Goal: Transaction & Acquisition: Download file/media

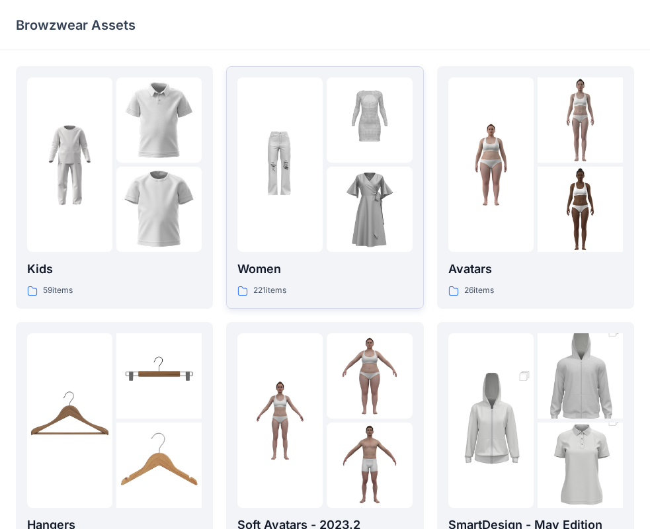
click at [355, 226] on img at bounding box center [369, 209] width 85 height 85
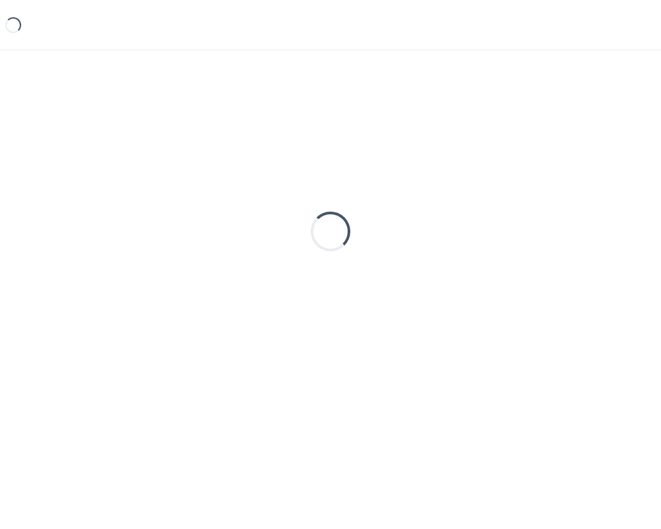
click at [355, 226] on div "Loading..." at bounding box center [330, 231] width 629 height 331
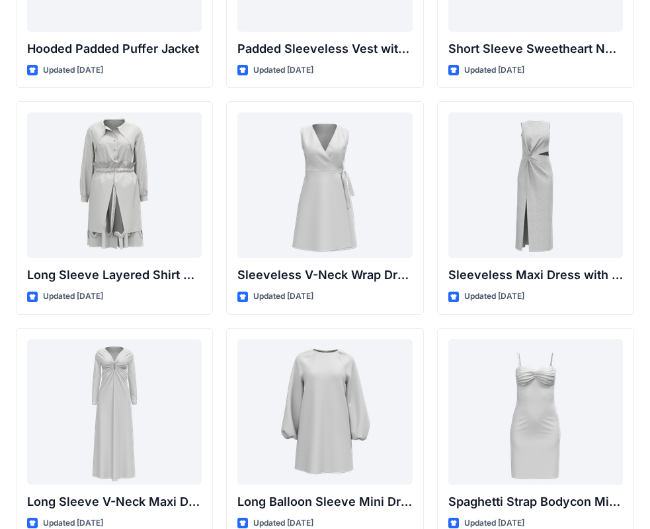
scroll to position [1795, 0]
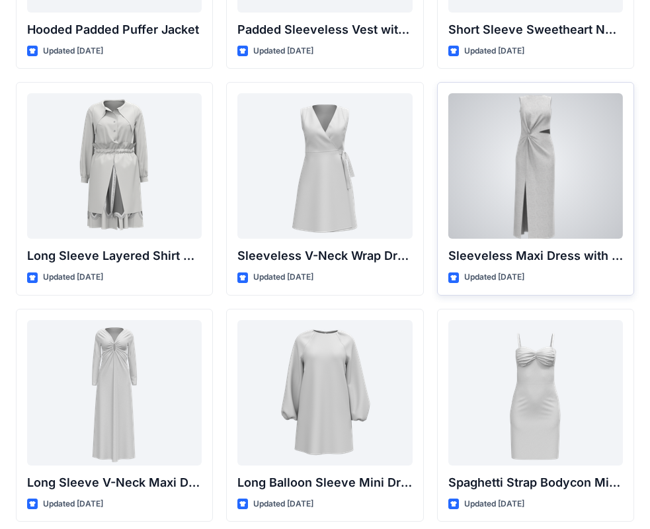
click at [595, 150] on div at bounding box center [535, 165] width 175 height 145
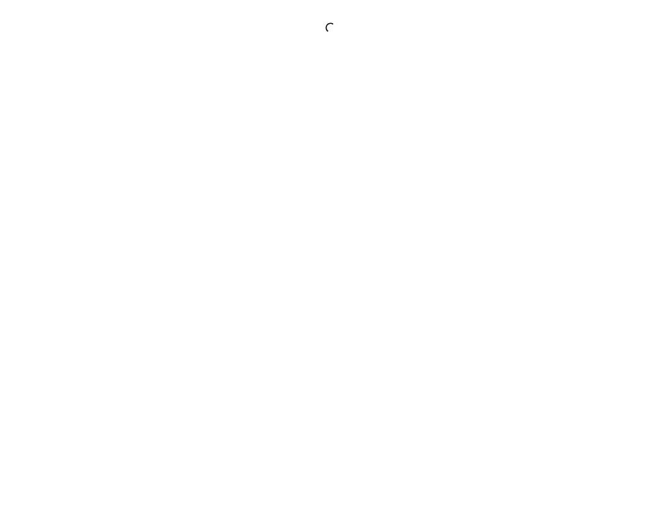
click at [595, 150] on div at bounding box center [330, 264] width 661 height 529
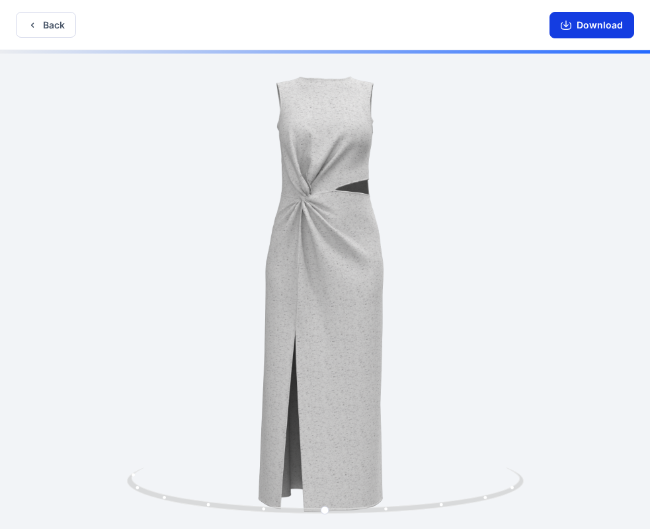
click at [579, 21] on button "Download" at bounding box center [591, 25] width 85 height 26
